Goal: Information Seeking & Learning: Find specific page/section

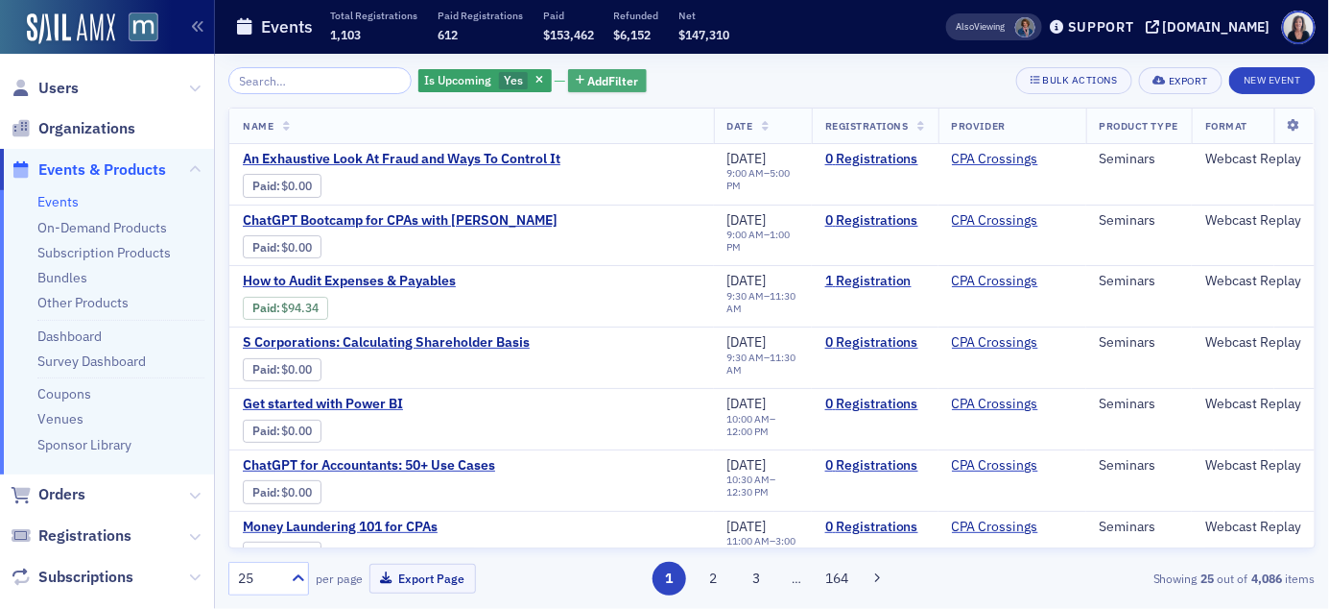
click at [596, 80] on span "Add Filter" at bounding box center [613, 80] width 51 height 17
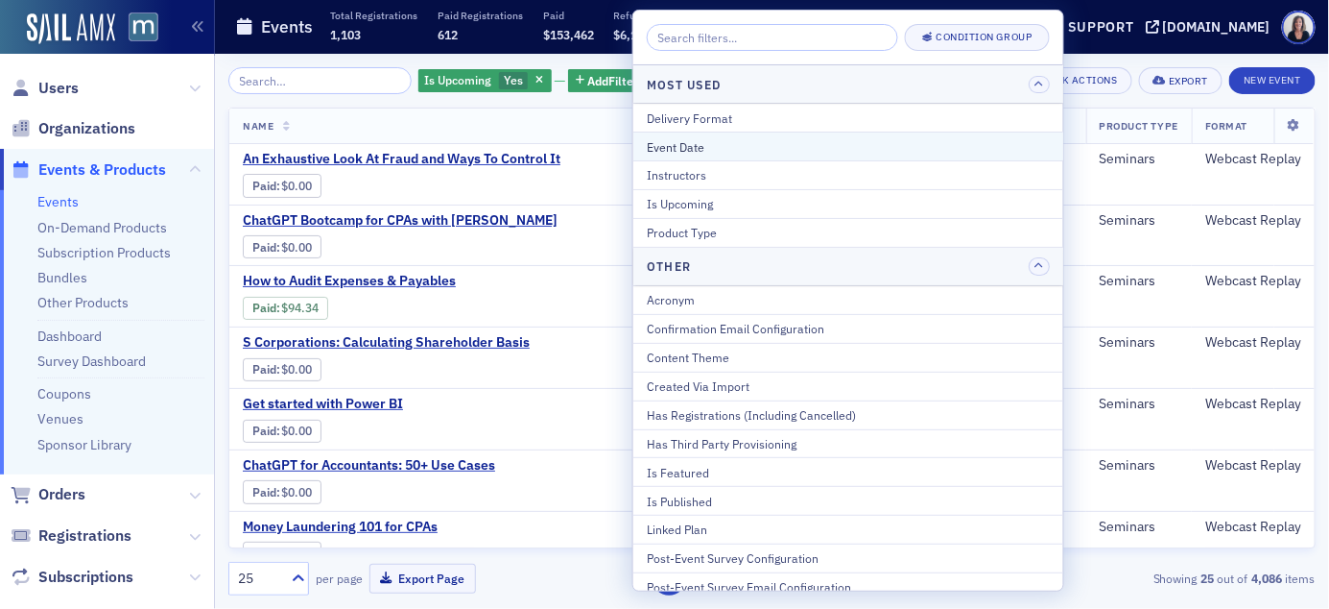
click at [660, 145] on div "Event Date" at bounding box center [848, 146] width 403 height 17
select select "9"
select select "2025"
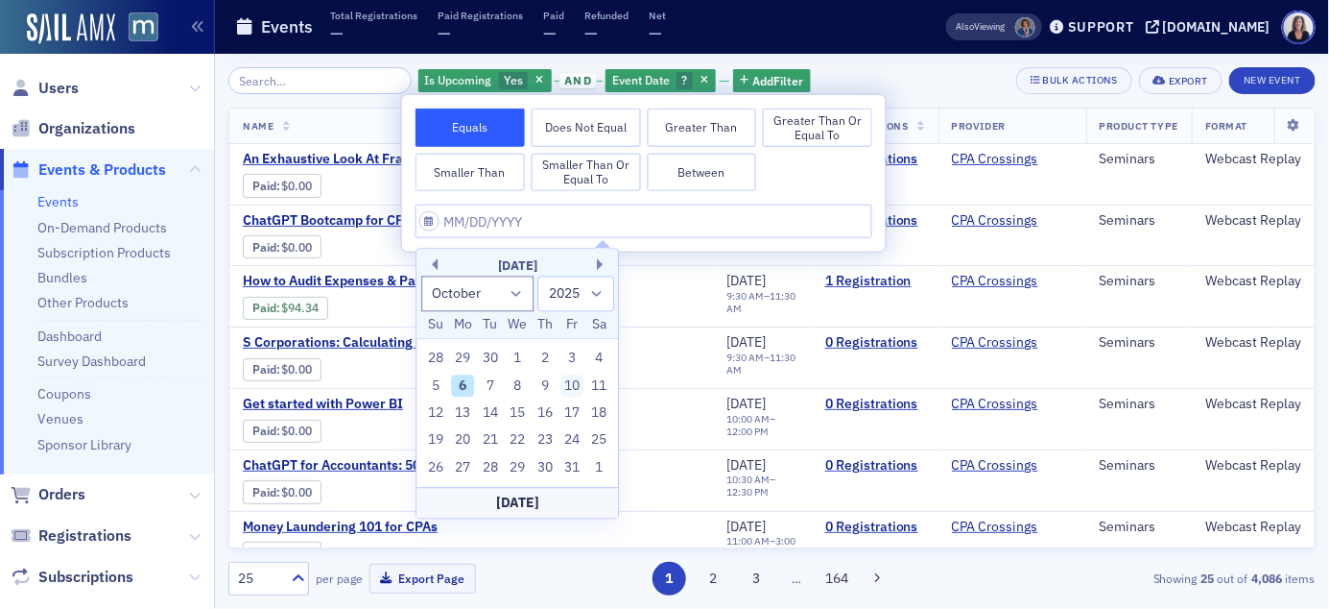
click at [578, 383] on div "10" at bounding box center [572, 385] width 23 height 23
type input "[DATE]"
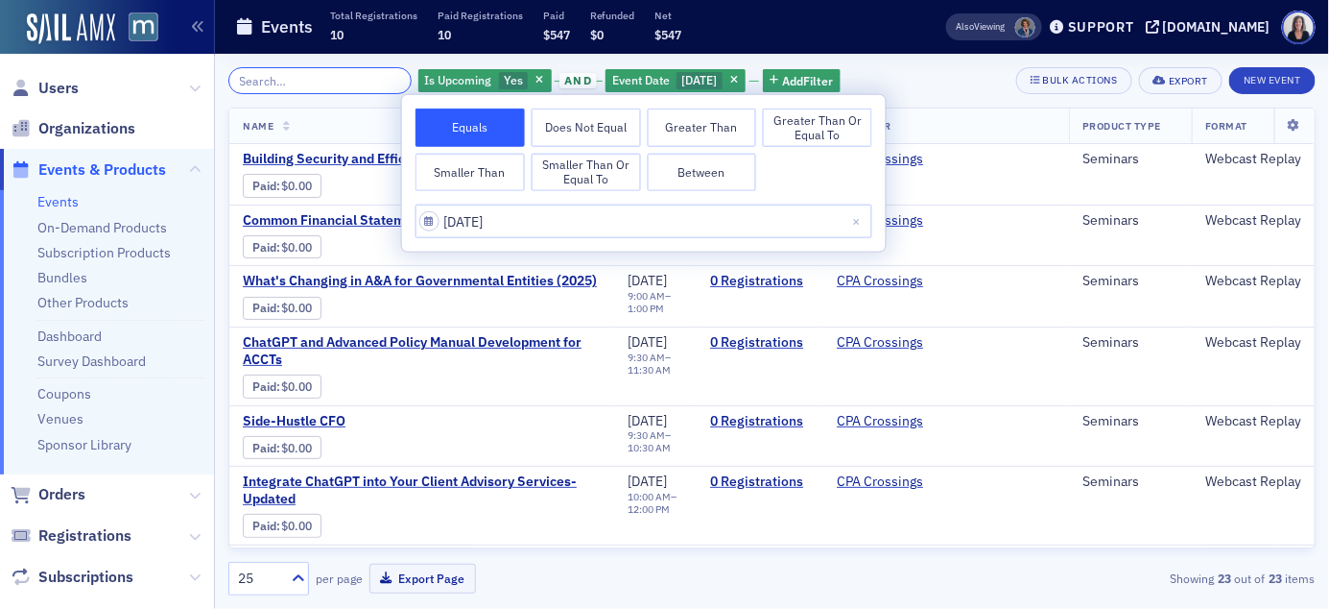
click at [363, 84] on input "search" at bounding box center [319, 80] width 183 height 27
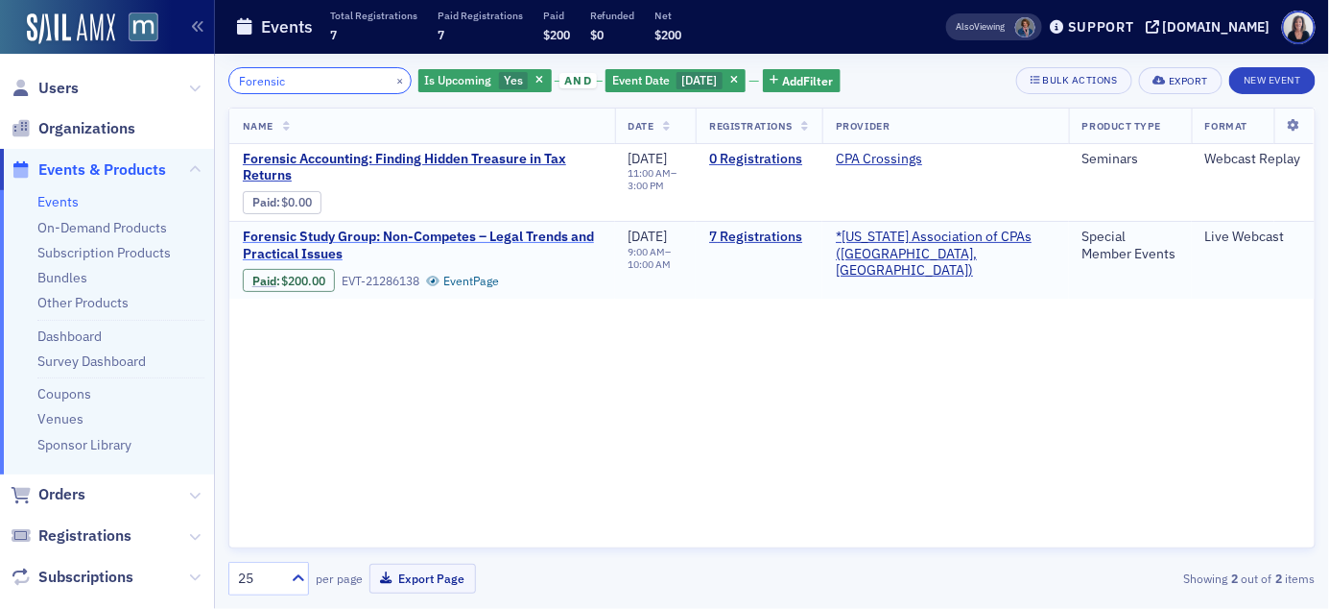
type input "Forensic"
click at [501, 233] on span "Forensic Study Group: Non-Competes – Legal Trends and Practical Issues" at bounding box center [422, 245] width 359 height 34
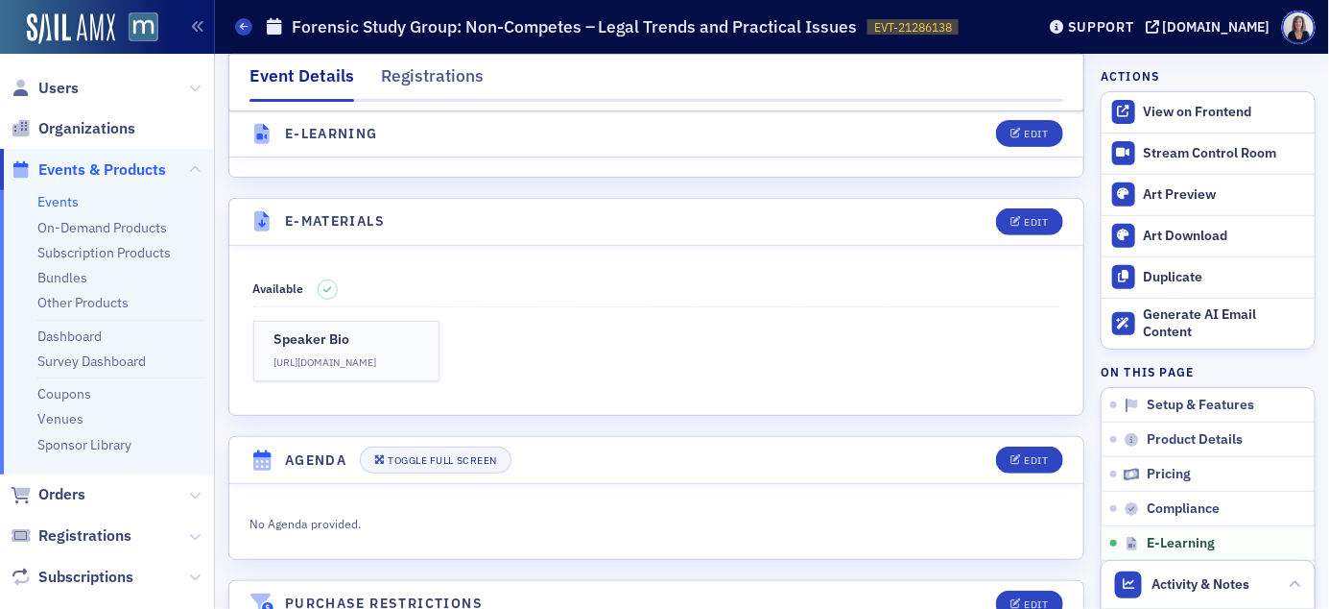
scroll to position [2603, 0]
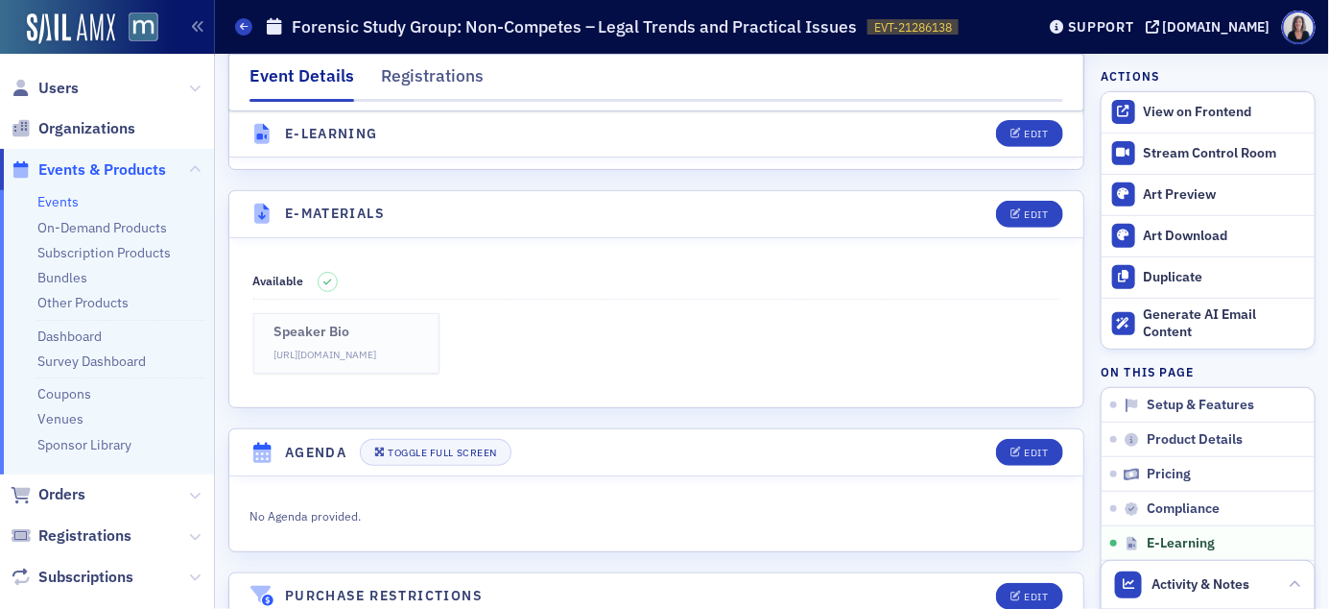
click at [401, 346] on link "Speaker Bio [URL][DOMAIN_NAME]" at bounding box center [346, 343] width 186 height 60
